Goal: Obtain resource: Download file/media

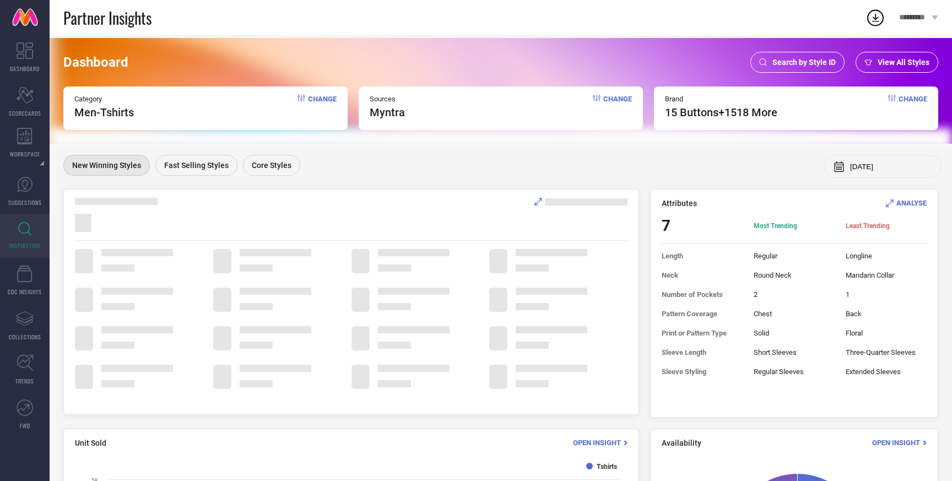
click at [788, 65] on span "Search by Style ID" at bounding box center [803, 62] width 63 height 9
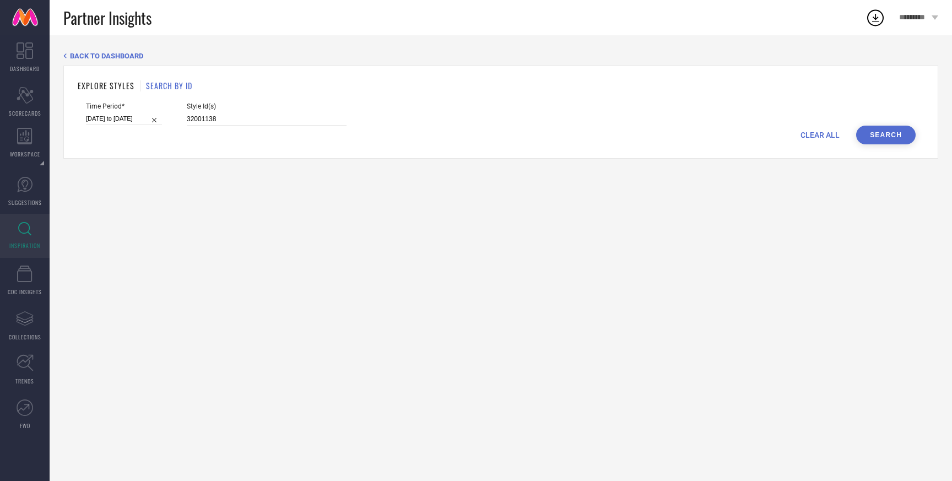
click at [256, 126] on div "CLEAR ALL Search" at bounding box center [500, 135] width 829 height 19
click at [260, 122] on input "32001138" at bounding box center [267, 119] width 160 height 13
paste input "29961765 32573503 27873896 33814922 32579247 25992772 28119814 31941017 2896527…"
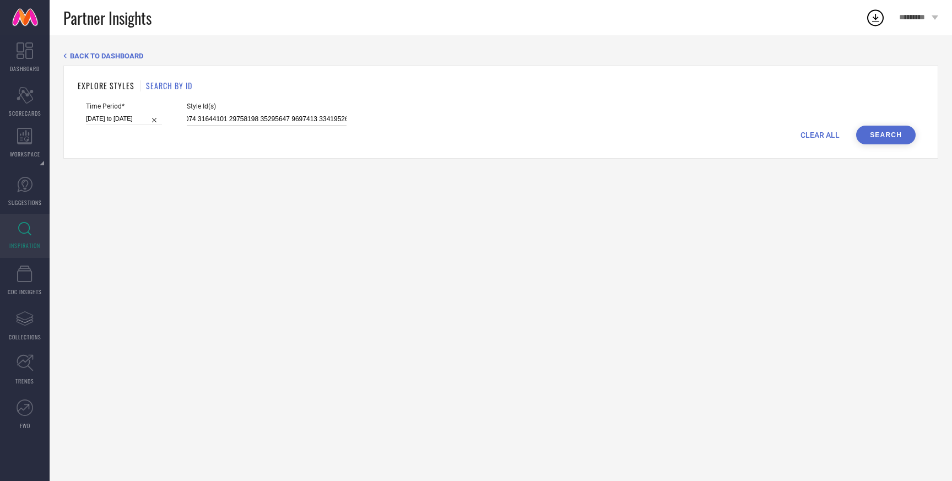
type input "29961765 32573503 27873896 33814922 32579247 25992772 28119814 31941017 2896527…"
click at [894, 139] on button "Search" at bounding box center [885, 135] width 59 height 19
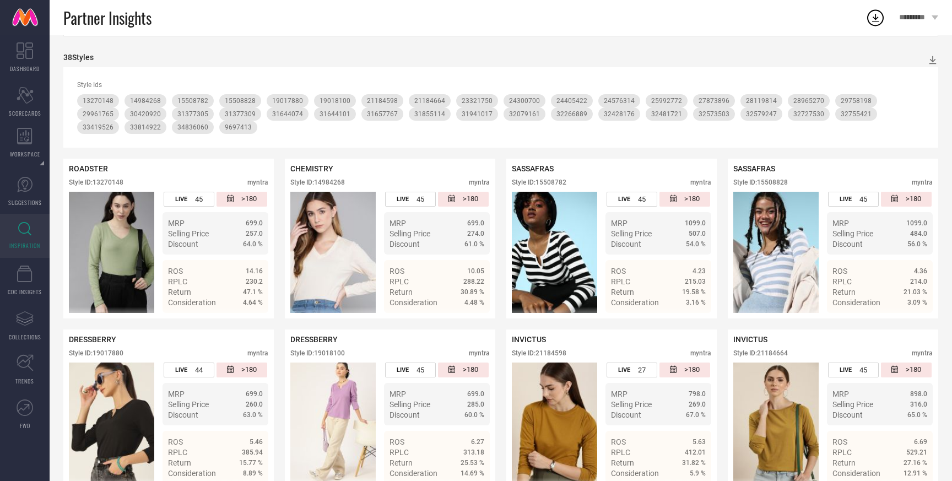
scroll to position [123, 0]
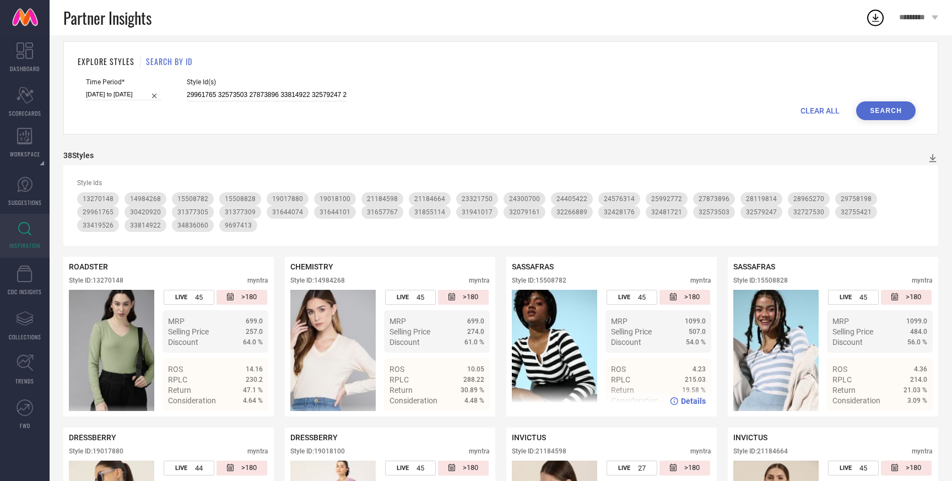
scroll to position [23, 0]
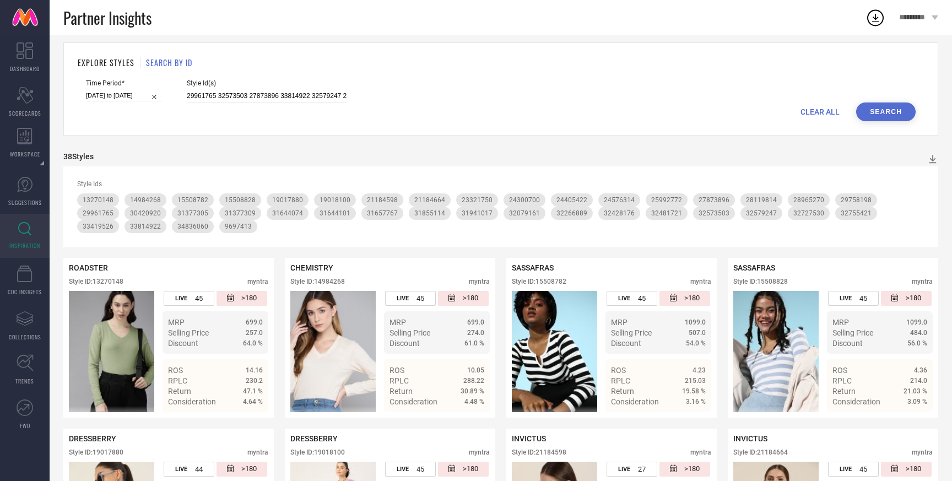
click at [714, 23] on div "Partner Insights" at bounding box center [464, 17] width 802 height 35
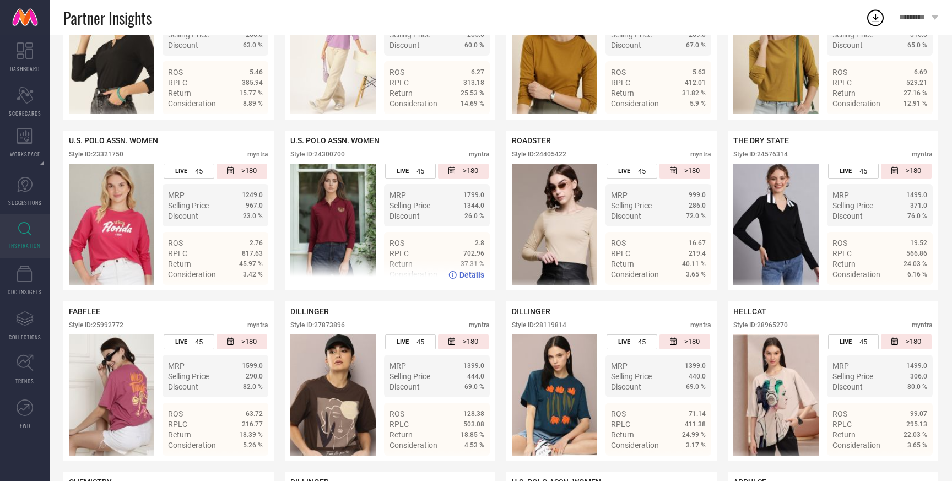
scroll to position [0, 0]
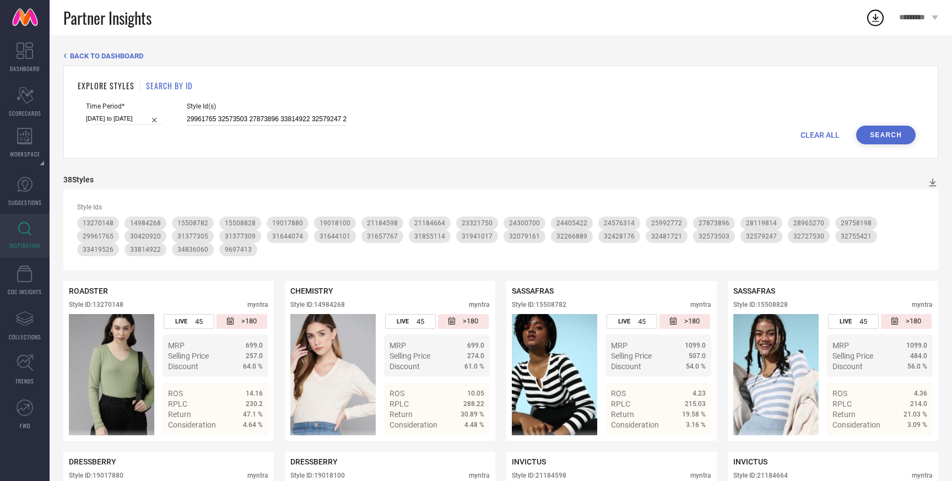
click at [267, 116] on input "29961765 32573503 27873896 33814922 32579247 25992772 28119814 31941017 2896527…" at bounding box center [267, 119] width 160 height 13
click at [268, 122] on input "29961765 32573503 27873896 33814922 32579247 25992772 28119814 31941017 2896527…" at bounding box center [267, 119] width 160 height 13
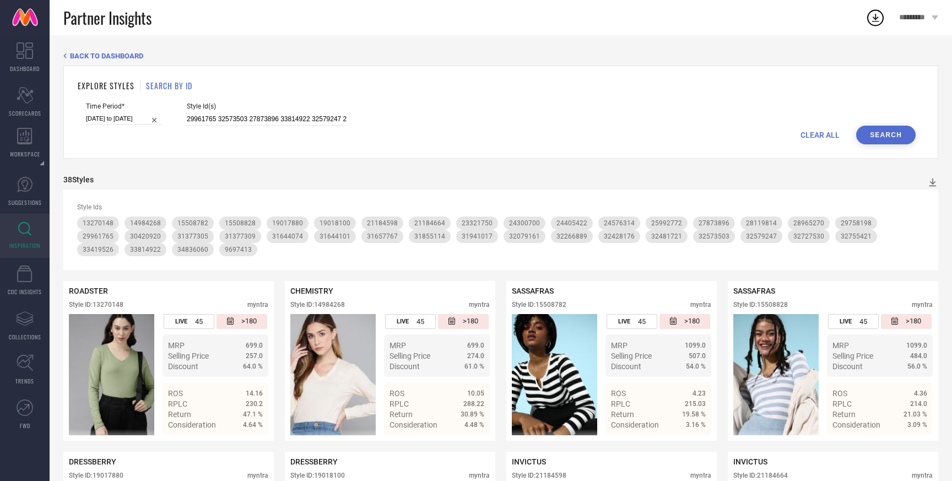
click at [374, 115] on div "Time Period* [DATE] to [DATE] Style Id(s) 29961765 32573503 27873896 33814922 3…" at bounding box center [500, 113] width 829 height 23
click at [105, 123] on input "[DATE] to [DATE]" at bounding box center [124, 119] width 76 height 12
select select "5"
select select "2025"
select select "6"
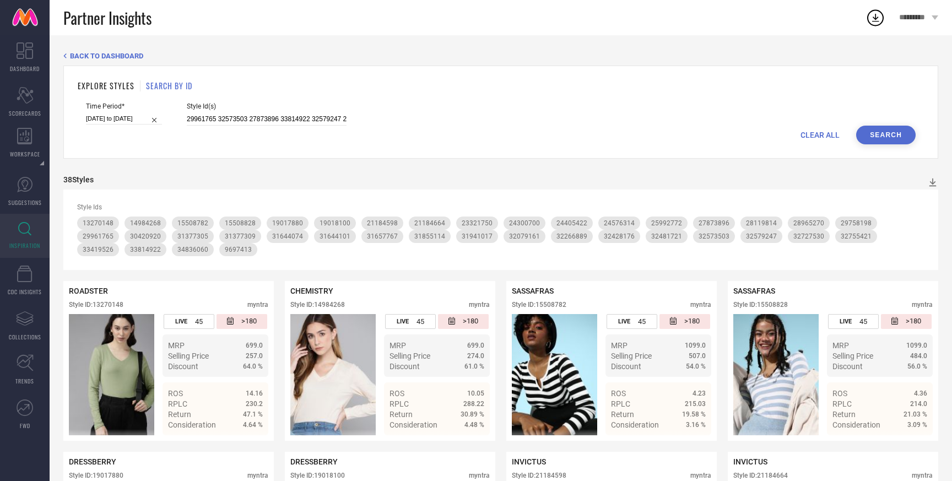
select select "2025"
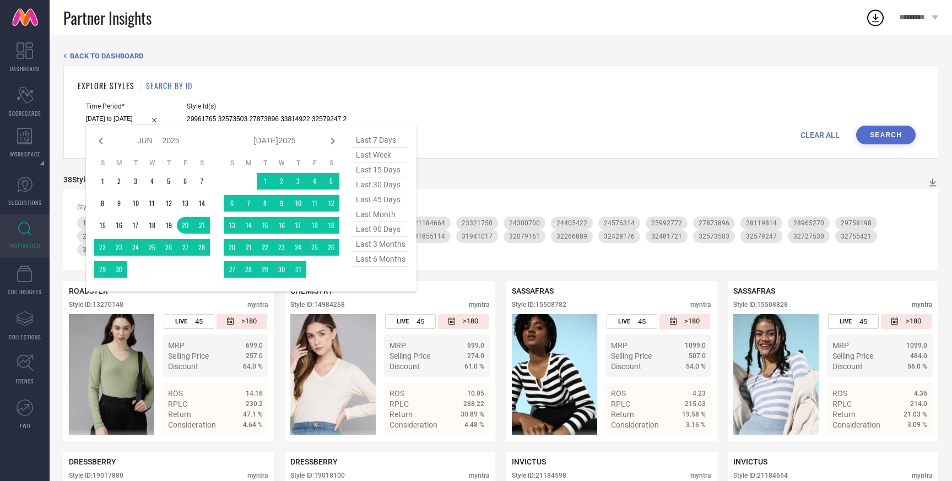
click at [127, 86] on h1 "EXPLORE STYLES" at bounding box center [106, 86] width 57 height 12
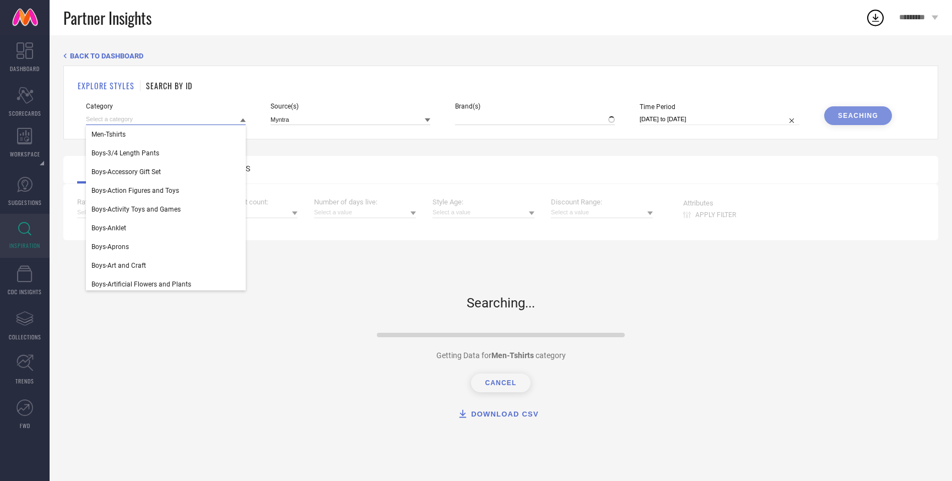
click at [156, 119] on input at bounding box center [166, 119] width 160 height 12
type input "15 BUTTONS, + 1518 more"
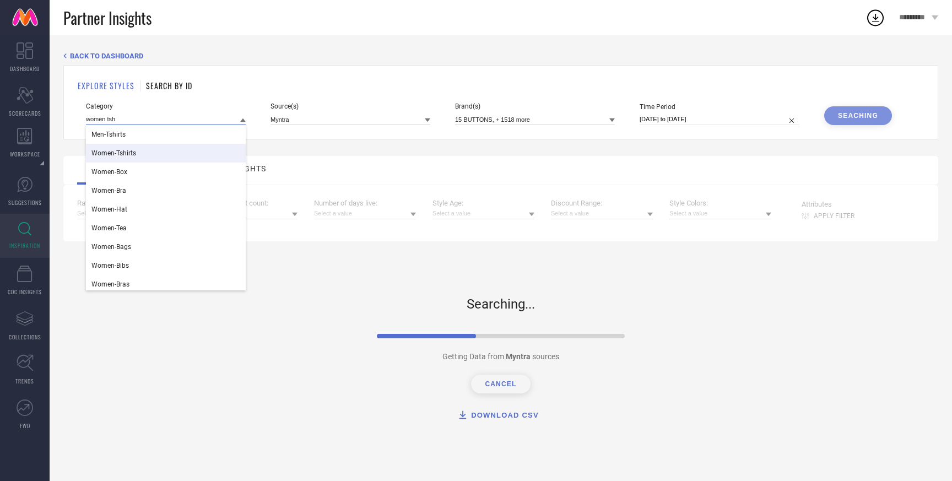
type input "women tsh"
click at [121, 158] on div "Women-Tshirts" at bounding box center [166, 153] width 160 height 19
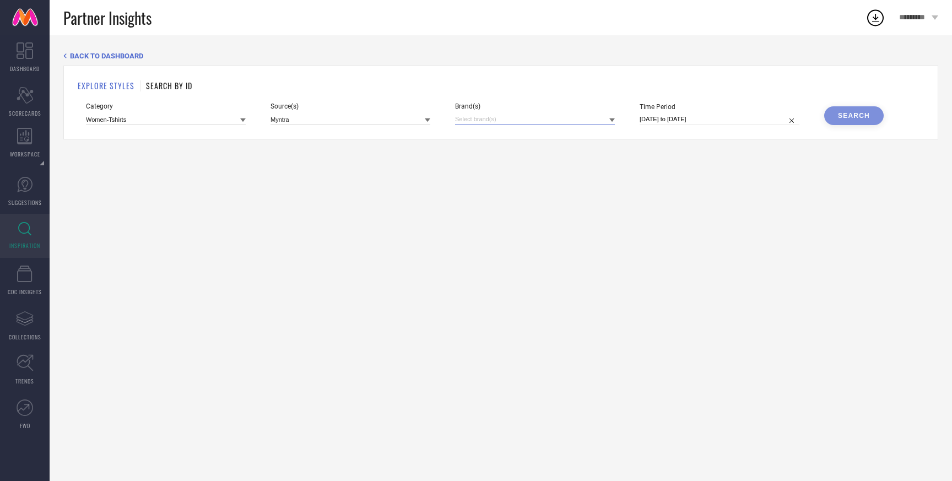
click at [489, 121] on input at bounding box center [535, 119] width 160 height 12
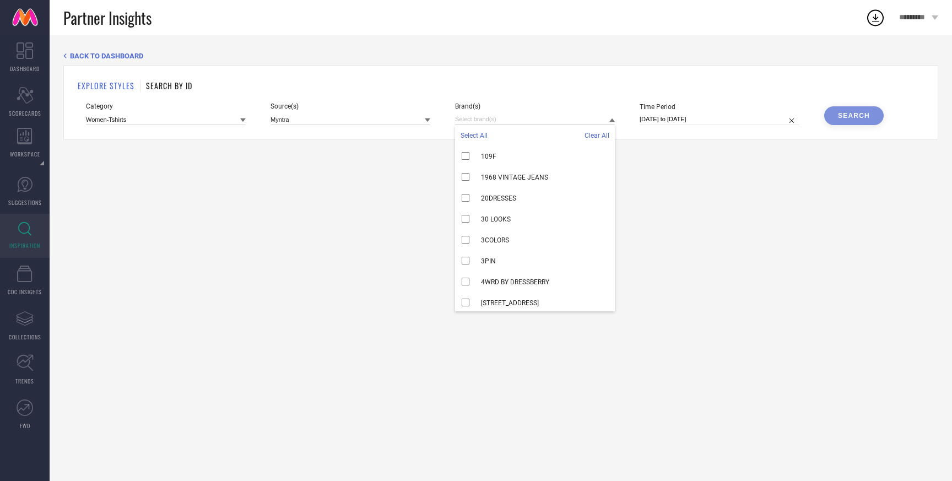
click at [477, 137] on span "Select All" at bounding box center [473, 136] width 27 height 8
click at [693, 123] on input "[DATE] to [DATE]" at bounding box center [719, 119] width 160 height 12
select select "7"
select select "2025"
select select "8"
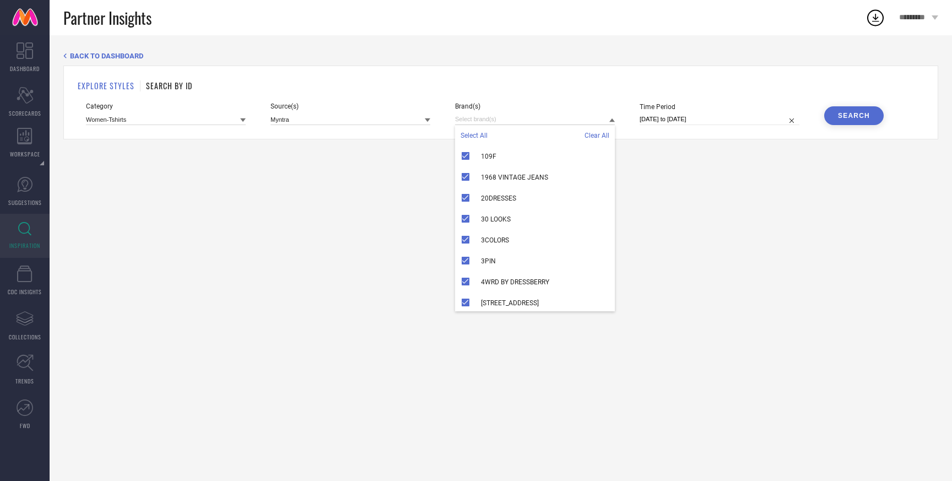
select select "2025"
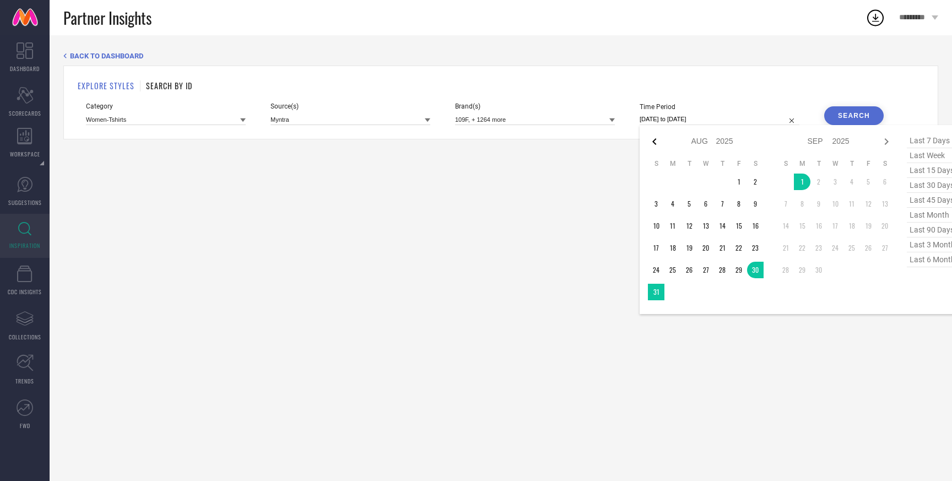
click at [656, 141] on icon at bounding box center [654, 141] width 13 height 13
select select "6"
select select "2025"
select select "7"
select select "2025"
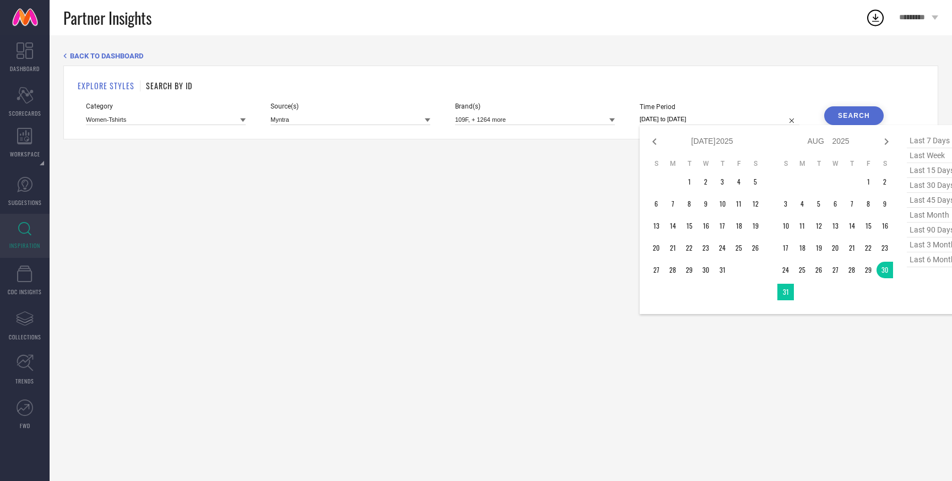
click at [656, 141] on icon at bounding box center [654, 141] width 13 height 13
select select "5"
select select "2025"
select select "6"
select select "2025"
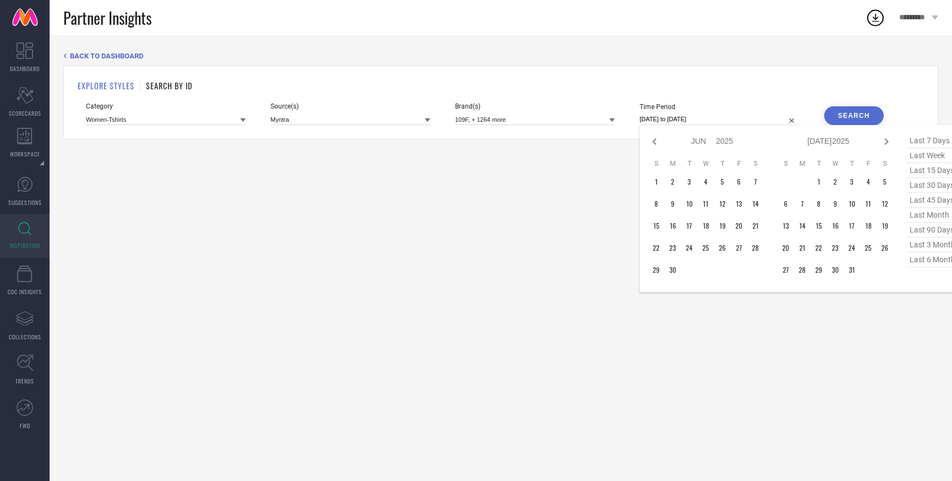
click at [656, 141] on icon at bounding box center [654, 141] width 13 height 13
select select "4"
select select "2025"
select select "5"
select select "2025"
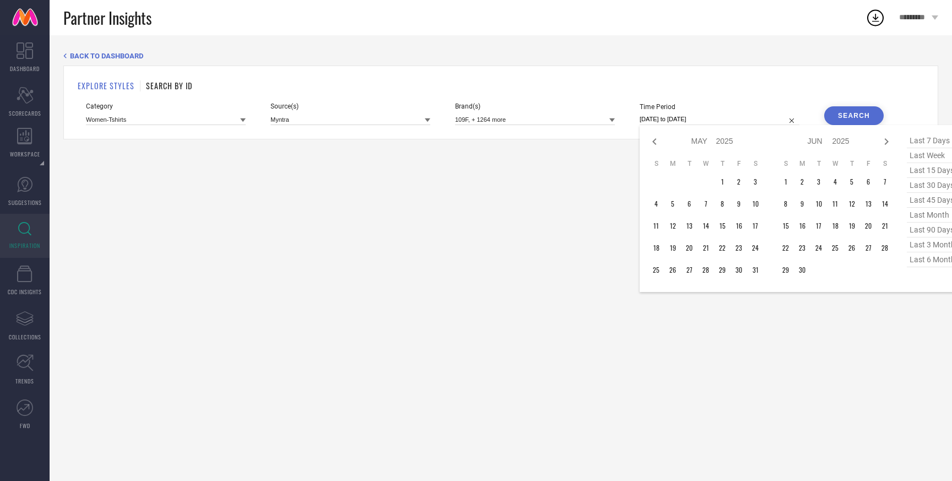
click at [656, 141] on icon at bounding box center [654, 141] width 13 height 13
select select "3"
select select "2025"
select select "4"
select select "2025"
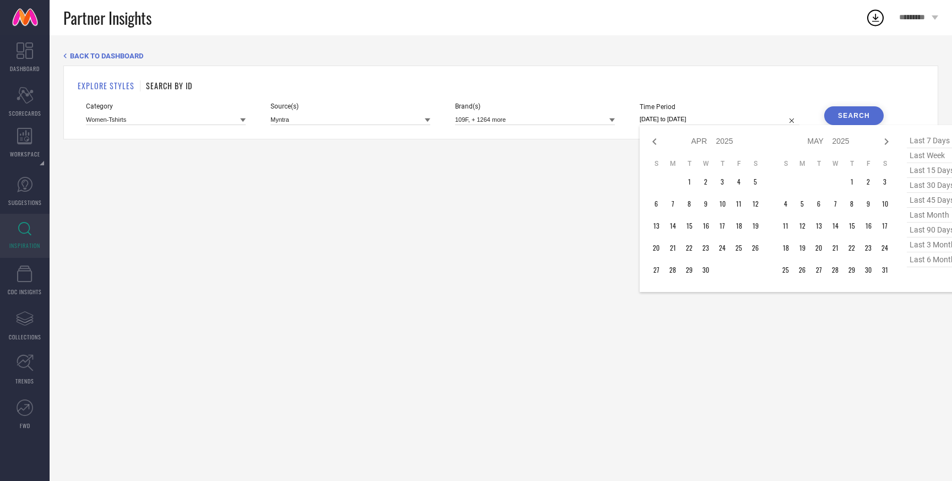
click at [656, 141] on icon at bounding box center [654, 141] width 13 height 13
select select "1"
select select "2025"
select select "2"
select select "2025"
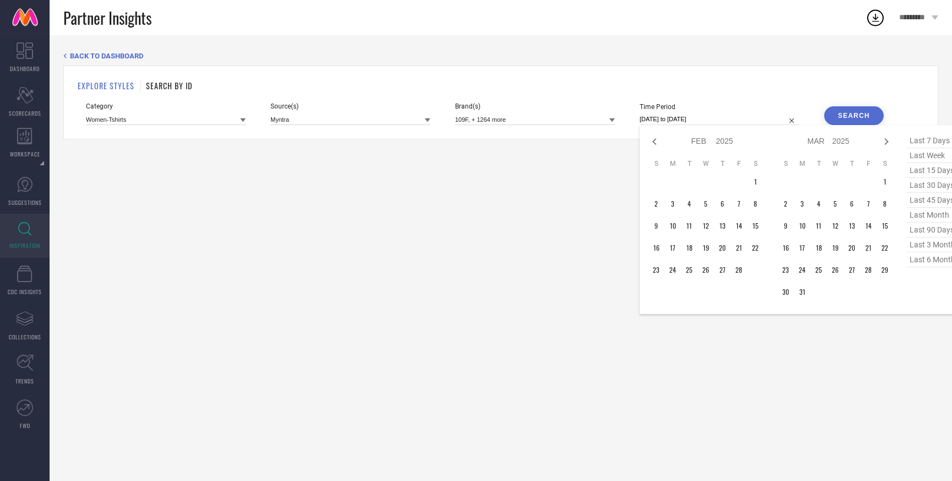
click at [656, 141] on icon at bounding box center [654, 141] width 13 height 13
select select "2025"
select select "1"
select select "2025"
click at [656, 141] on icon at bounding box center [654, 141] width 13 height 13
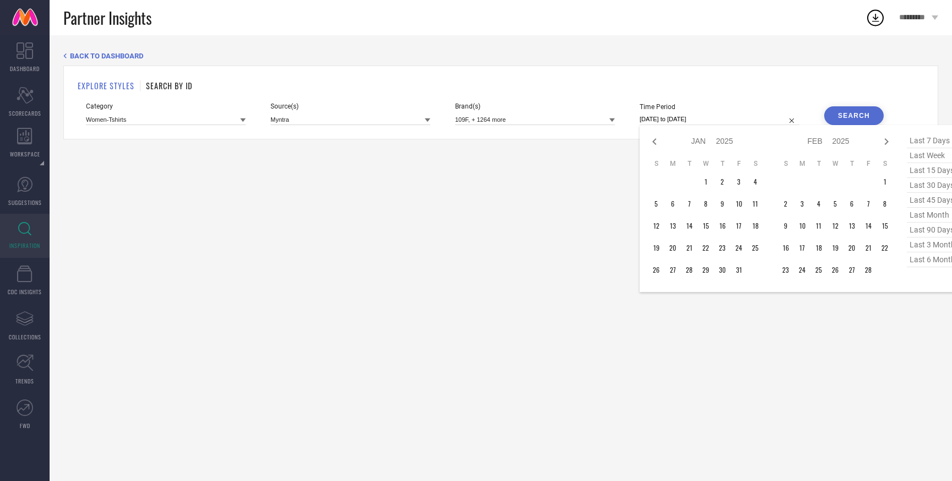
select select "11"
select select "2024"
select select "2025"
click at [656, 141] on icon at bounding box center [654, 141] width 13 height 13
select select "10"
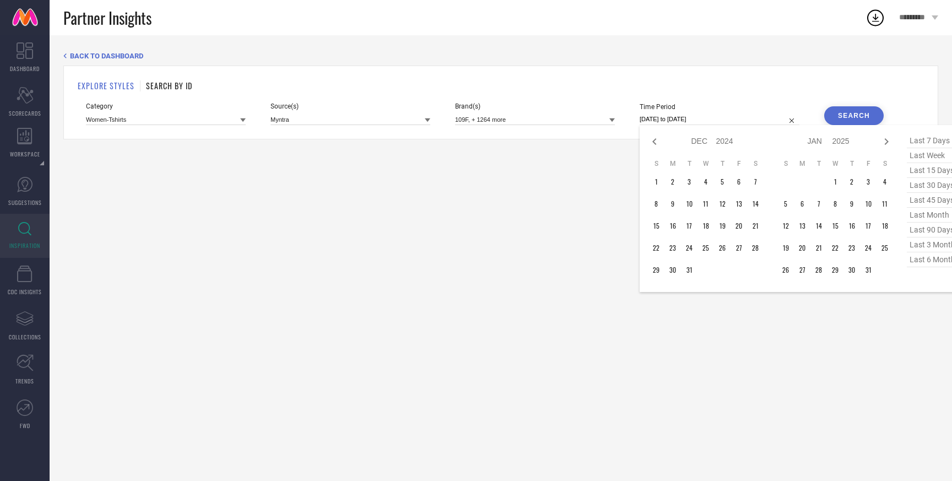
select select "2024"
select select "11"
select select "2024"
click at [656, 141] on icon at bounding box center [654, 141] width 13 height 13
select select "9"
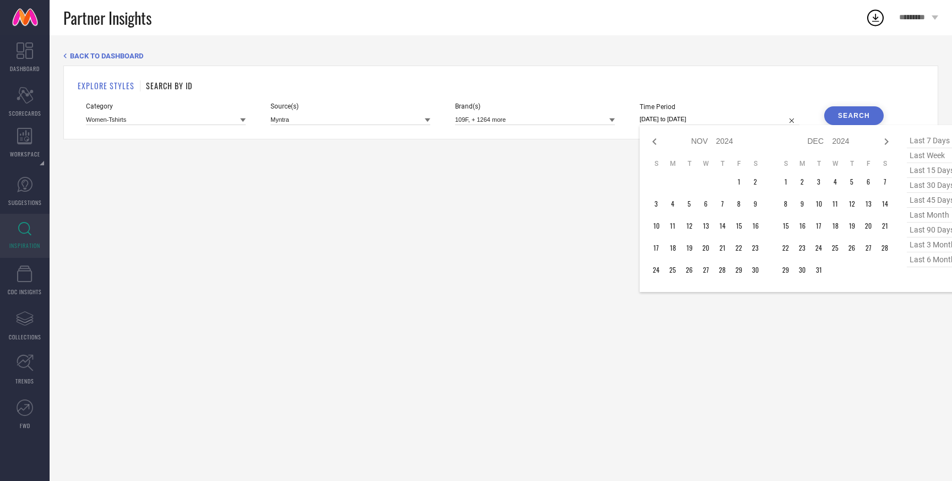
select select "2024"
select select "10"
select select "2024"
click at [656, 143] on icon at bounding box center [654, 141] width 13 height 13
select select "8"
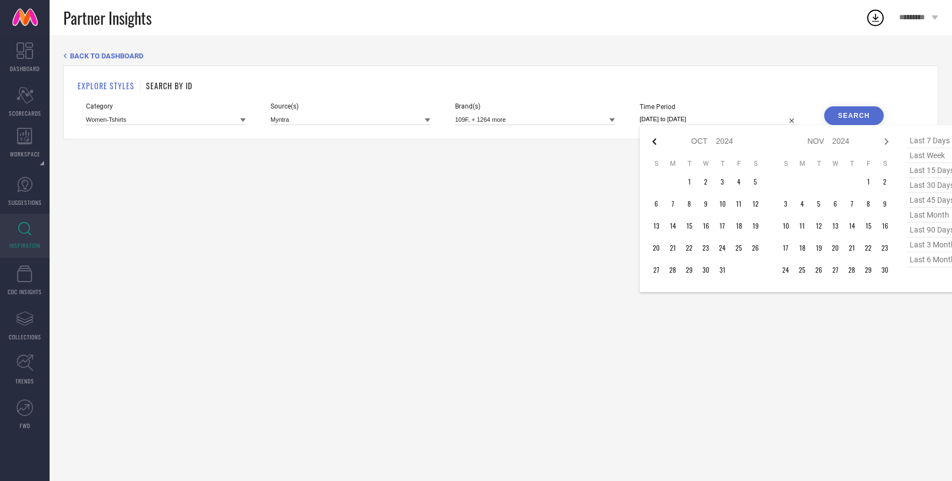
select select "2024"
select select "9"
select select "2024"
type input "After [DATE]"
click at [672, 180] on td "2" at bounding box center [672, 181] width 17 height 17
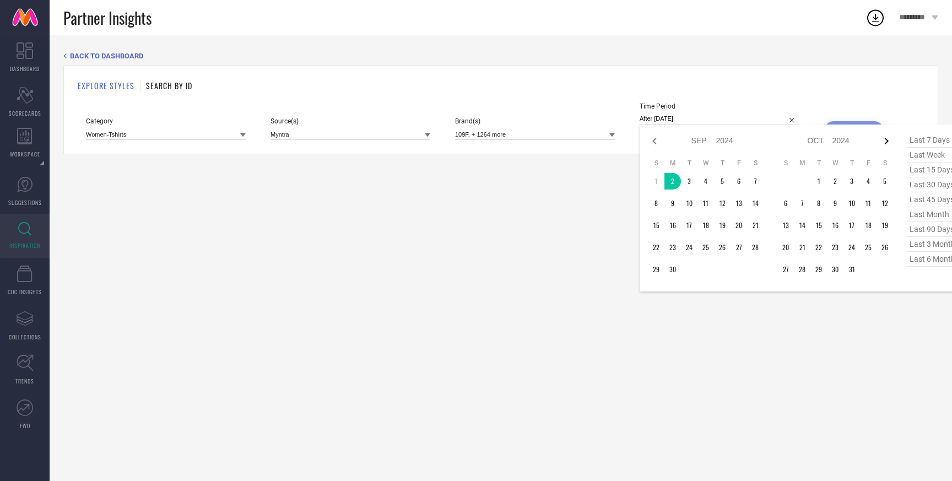
click at [884, 144] on icon at bounding box center [886, 140] width 13 height 13
select select "9"
select select "2024"
select select "10"
select select "2024"
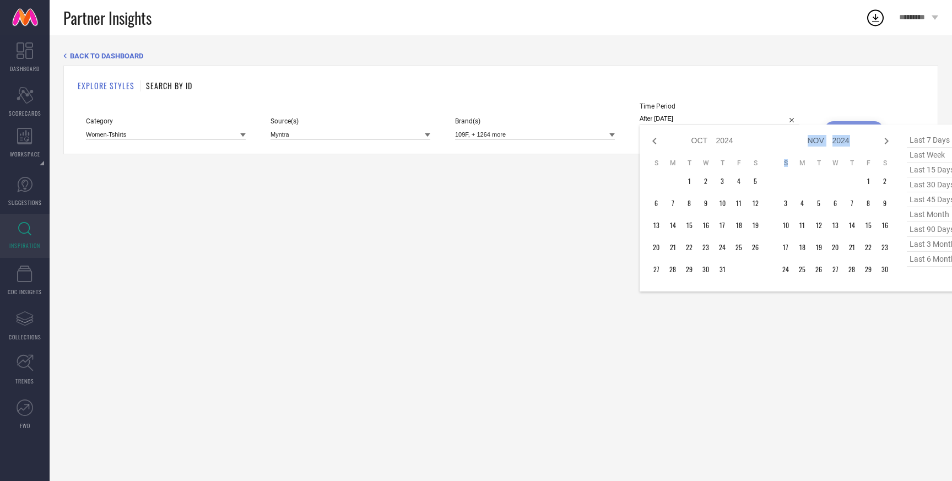
click at [884, 144] on icon at bounding box center [886, 140] width 13 height 13
select select "10"
select select "2024"
select select "11"
select select "2024"
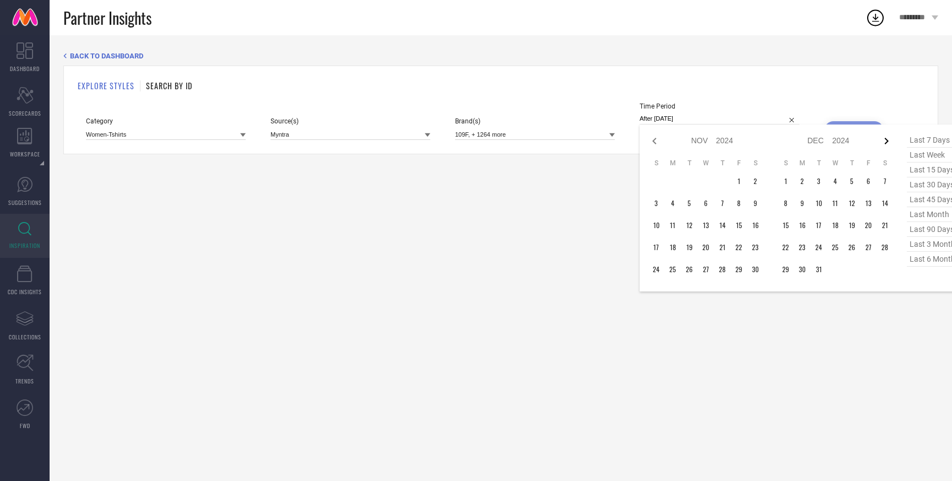
click at [884, 145] on icon at bounding box center [886, 140] width 13 height 13
select select "11"
select select "2024"
select select "2025"
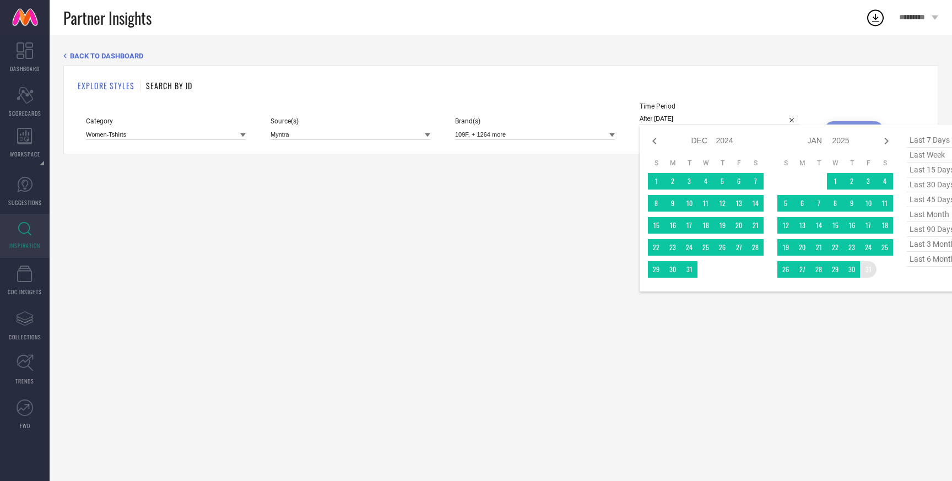
type input "[DATE] to [DATE]"
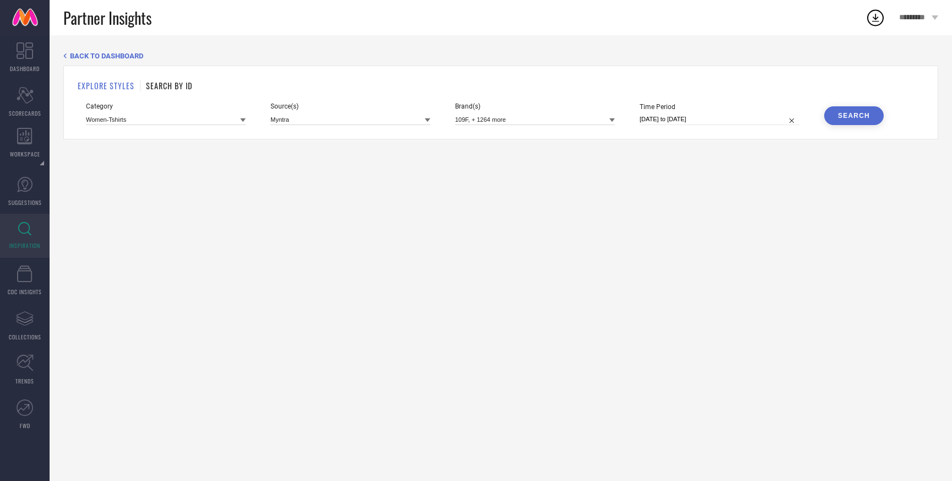
click at [849, 111] on button "Search" at bounding box center [853, 115] width 59 height 19
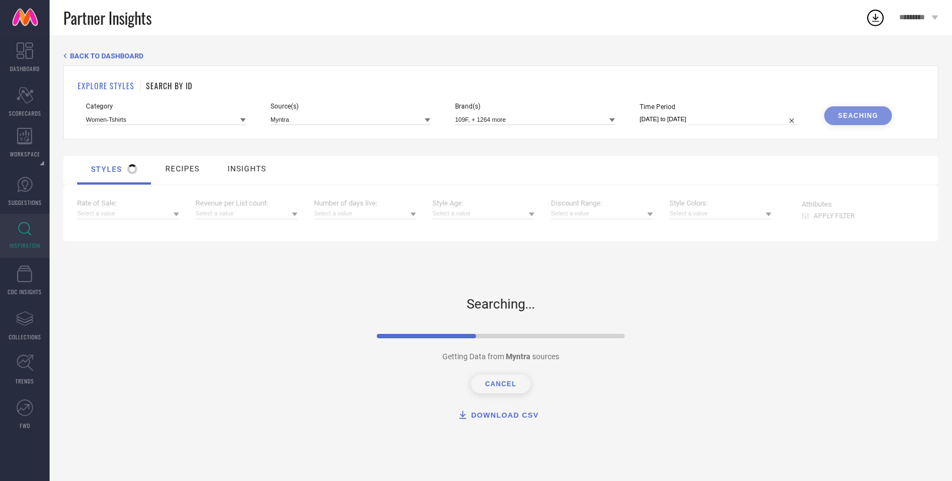
click at [448, 148] on div "BACK TO DASHBOARD EXPLORE STYLES SEARCH BY ID Category Women-Tshirts Source(s) …" at bounding box center [500, 253] width 875 height 403
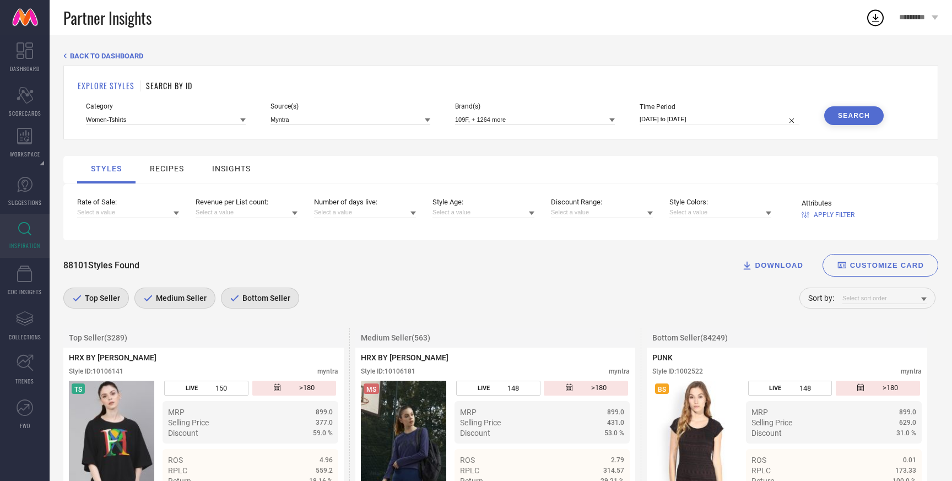
click at [230, 298] on icon at bounding box center [235, 298] width 10 height 7
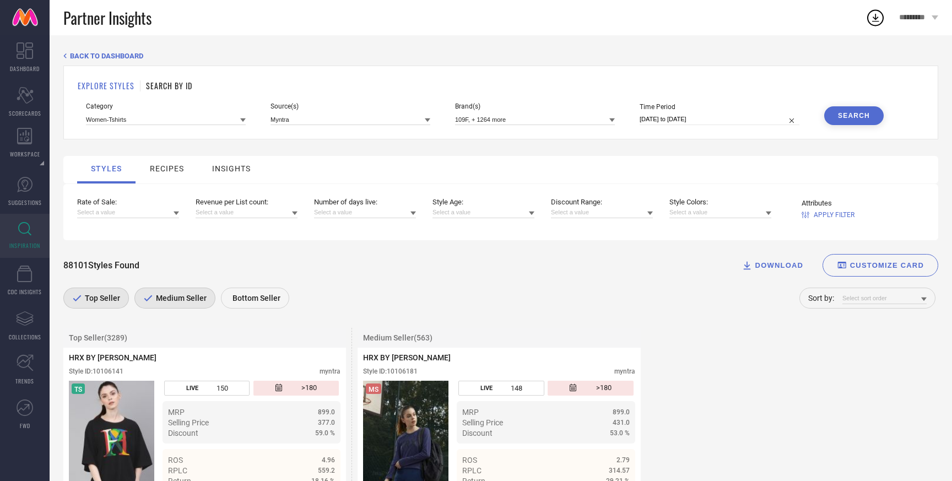
click at [180, 300] on span "Medium Seller" at bounding box center [179, 298] width 53 height 9
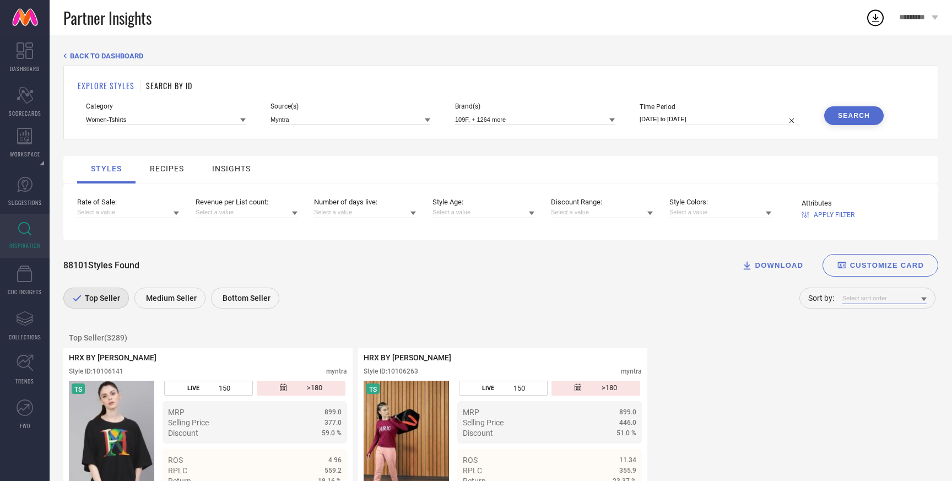
click at [904, 298] on input at bounding box center [884, 298] width 84 height 12
click at [736, 300] on div "Top Seller Medium Seller Bottom Seller Sort by: Rate of Sale Revenue per List c…" at bounding box center [500, 301] width 875 height 29
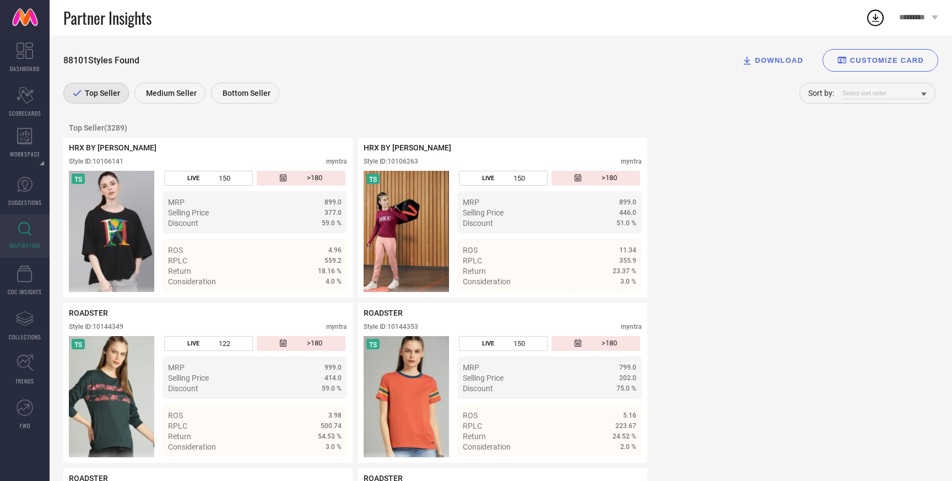
scroll to position [211, 0]
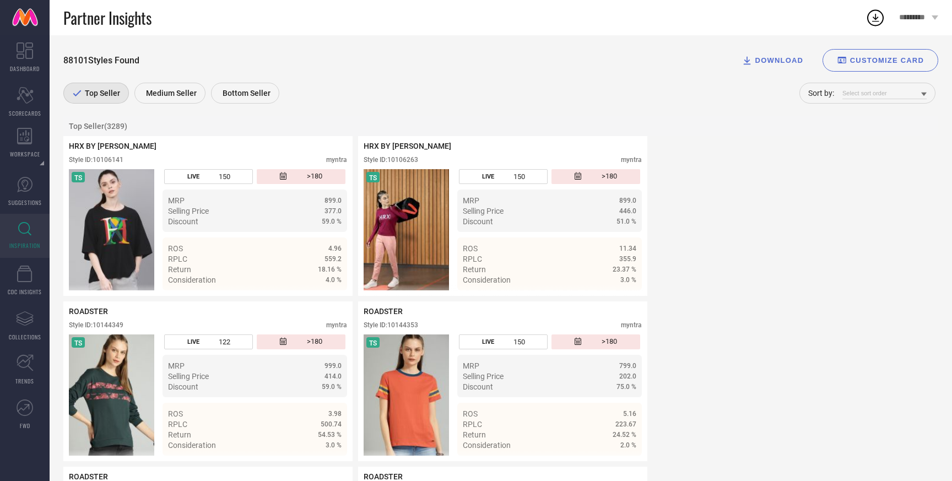
click at [924, 94] on icon at bounding box center [924, 95] width 6 height 4
click at [875, 111] on span "Rate of Sale" at bounding box center [865, 109] width 35 height 8
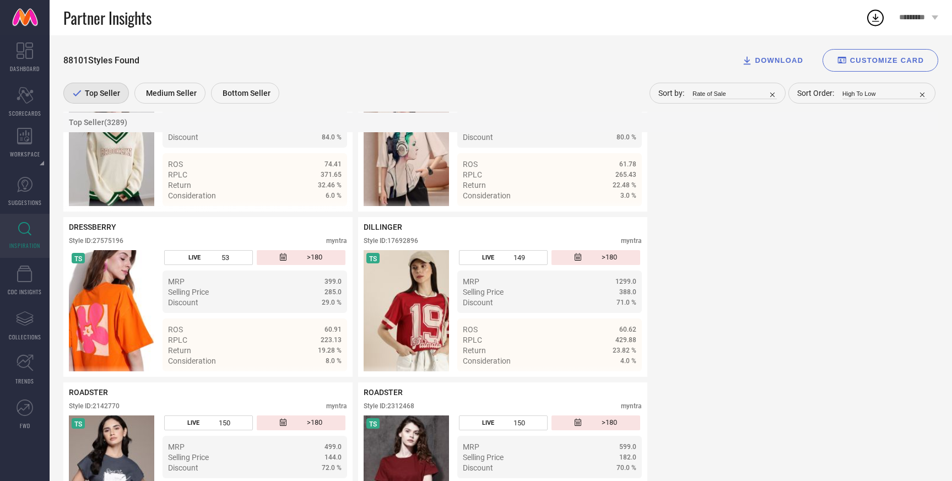
scroll to position [447, 0]
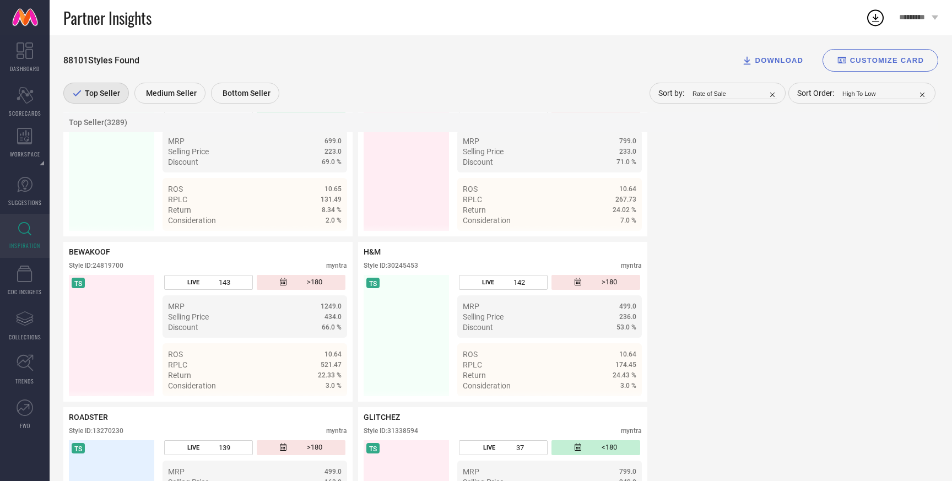
scroll to position [22468, 0]
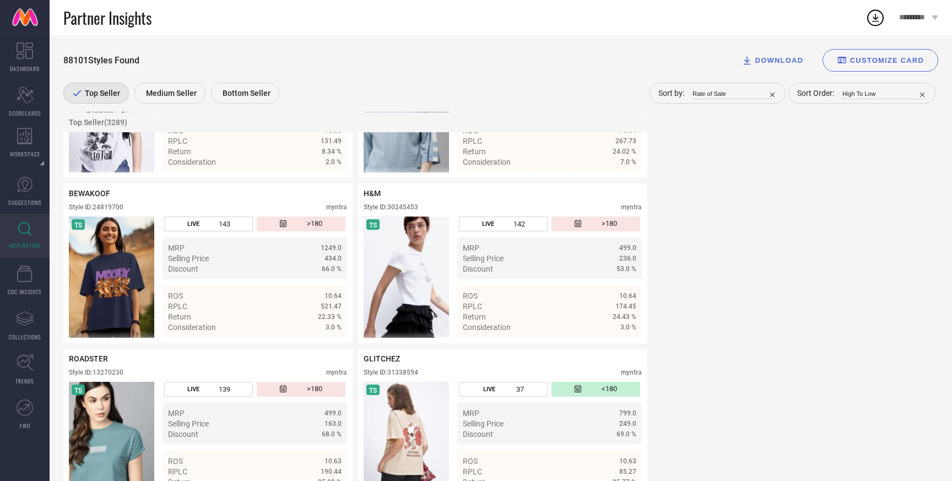
click at [788, 53] on button "DOWNLOAD" at bounding box center [772, 60] width 89 height 23
click at [765, 61] on span "DOWNLOAD" at bounding box center [779, 60] width 48 height 8
click at [778, 74] on li "PDF" at bounding box center [784, 78] width 32 height 13
